Goal: Find specific page/section: Find specific page/section

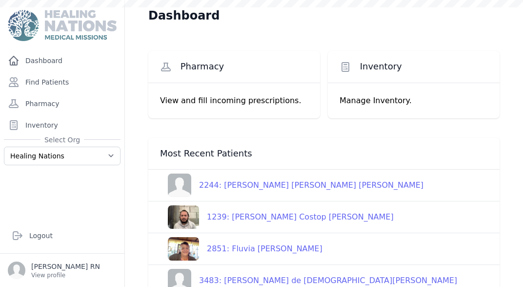
click at [80, 82] on link "Find Patients" at bounding box center [62, 82] width 117 height 20
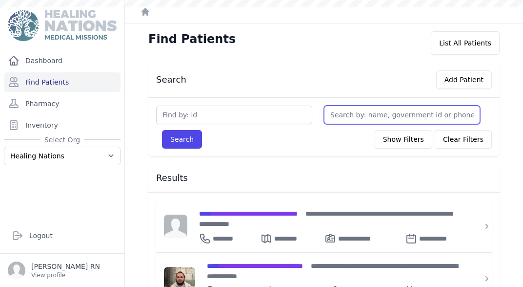
click at [403, 113] on input "text" at bounding box center [402, 114] width 156 height 19
type input "vi"
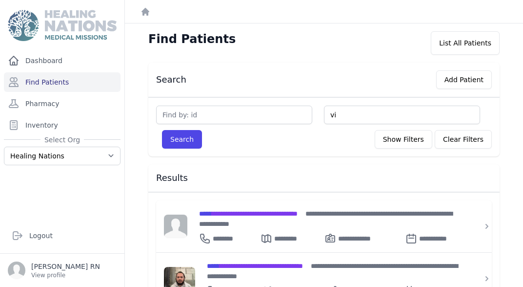
type input "vi"
type input "vir"
type input "virgill"
type input "virgilli"
type input "[PERSON_NAME]"
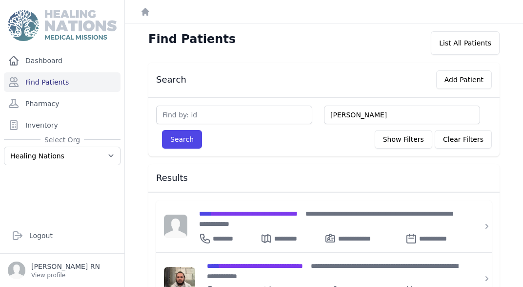
type input "[PERSON_NAME]"
click at [162, 130] on button "Search" at bounding box center [182, 139] width 40 height 19
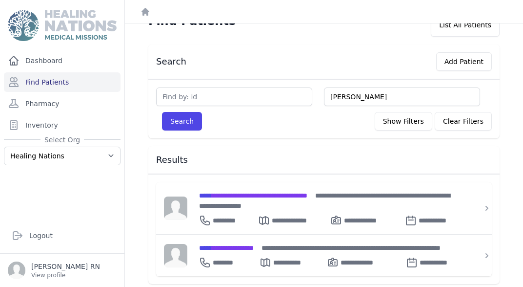
scroll to position [23, 0]
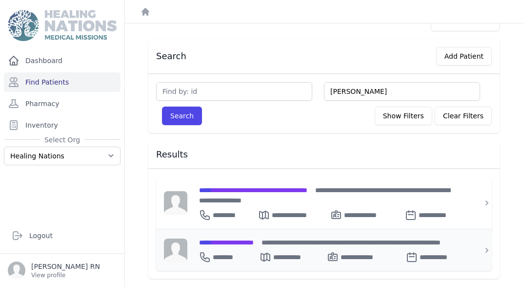
click at [250, 239] on span "**********" at bounding box center [226, 242] width 55 height 7
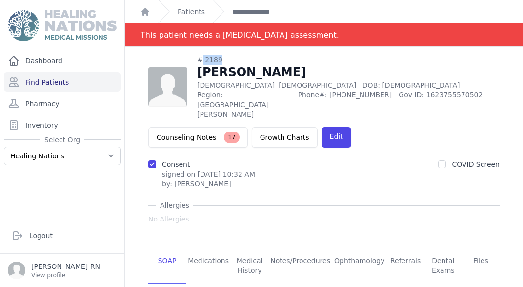
drag, startPoint x: 227, startPoint y: 56, endPoint x: 200, endPoint y: 56, distance: 27.3
click at [200, 56] on div "# 2189" at bounding box center [348, 60] width 303 height 10
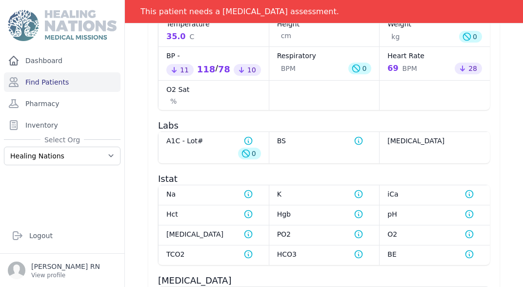
scroll to position [721, 0]
